Goal: Find specific page/section: Find specific page/section

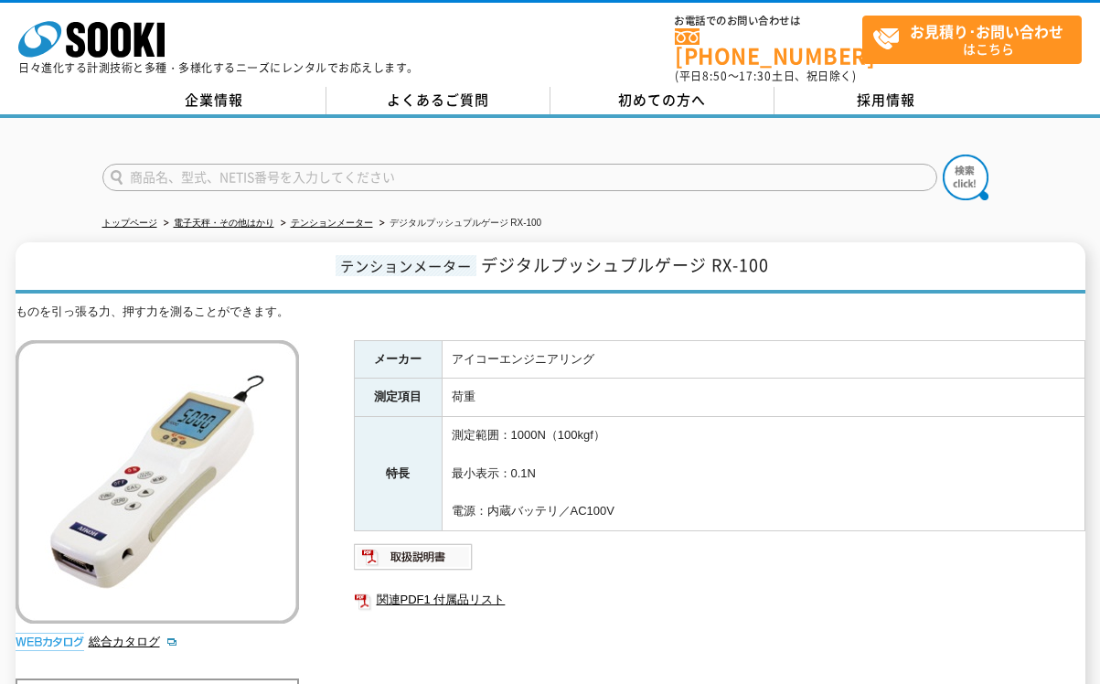
click at [228, 164] on input "text" at bounding box center [519, 177] width 835 height 27
type input "RX-100"
click at [958, 155] on img at bounding box center [966, 178] width 46 height 46
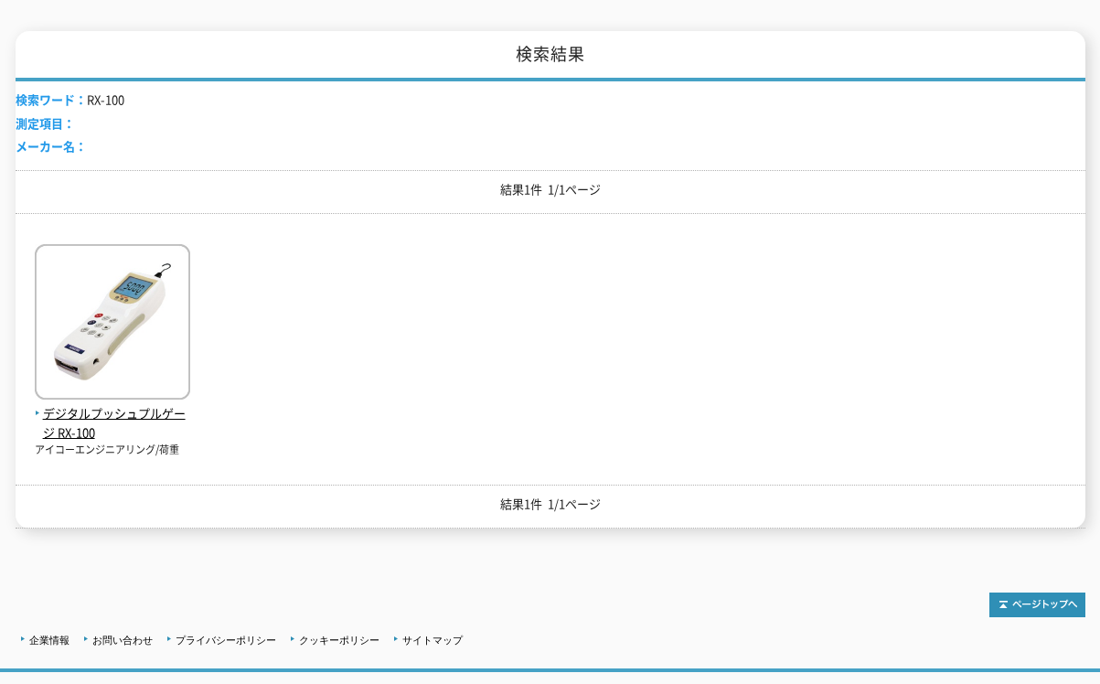
scroll to position [274, 0]
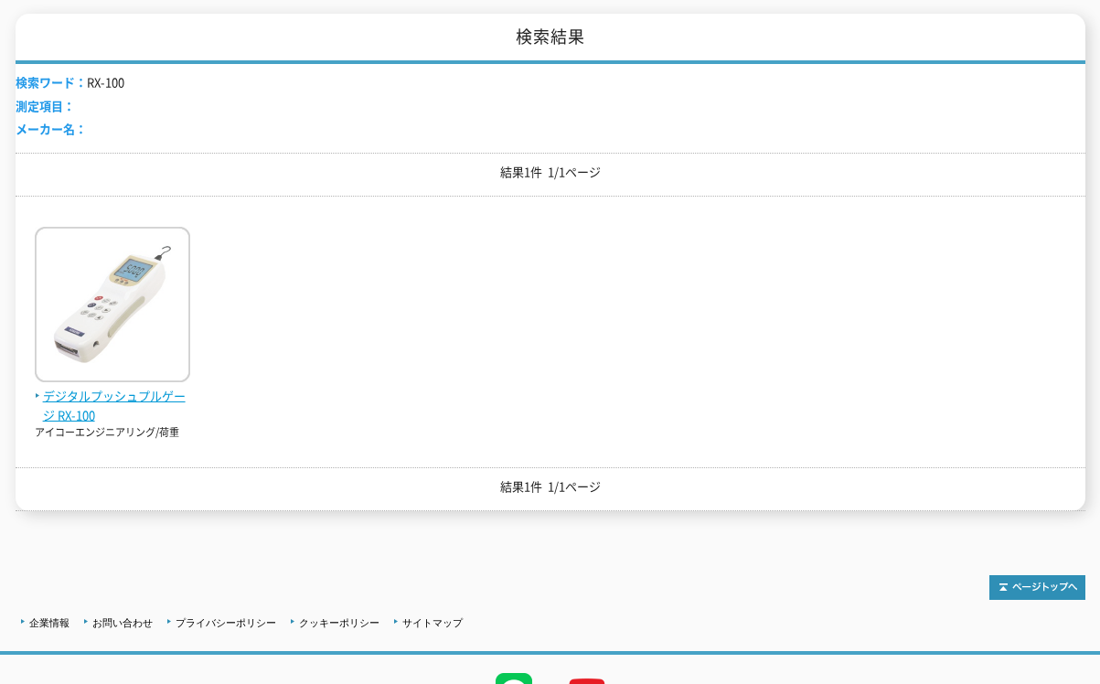
click at [114, 327] on img at bounding box center [112, 307] width 155 height 160
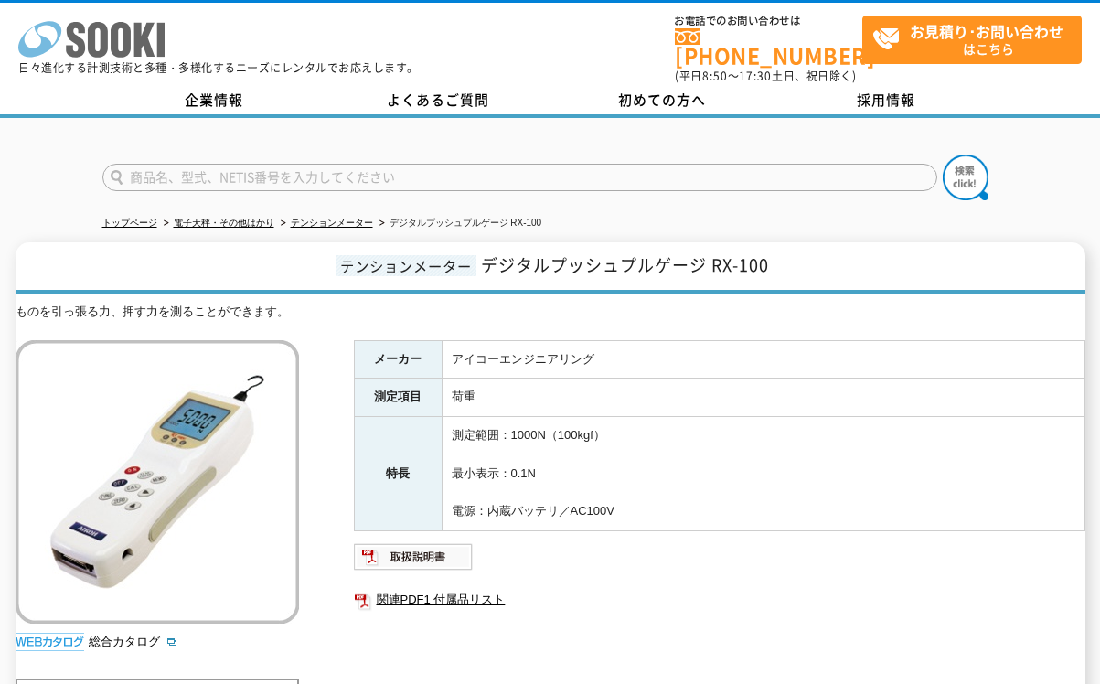
drag, startPoint x: 138, startPoint y: 44, endPoint x: 153, endPoint y: 48, distance: 15.1
click at [138, 44] on polygon at bounding box center [144, 40] width 21 height 34
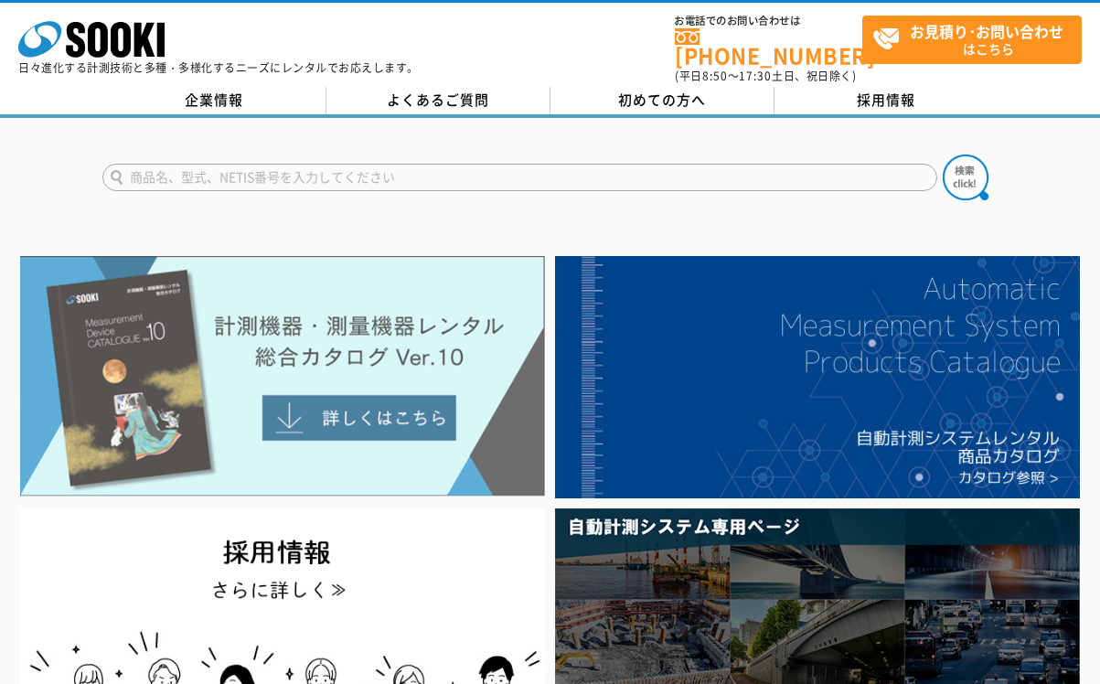
click at [351, 330] on img at bounding box center [282, 376] width 524 height 241
